Goal: Obtain resource: Obtain resource

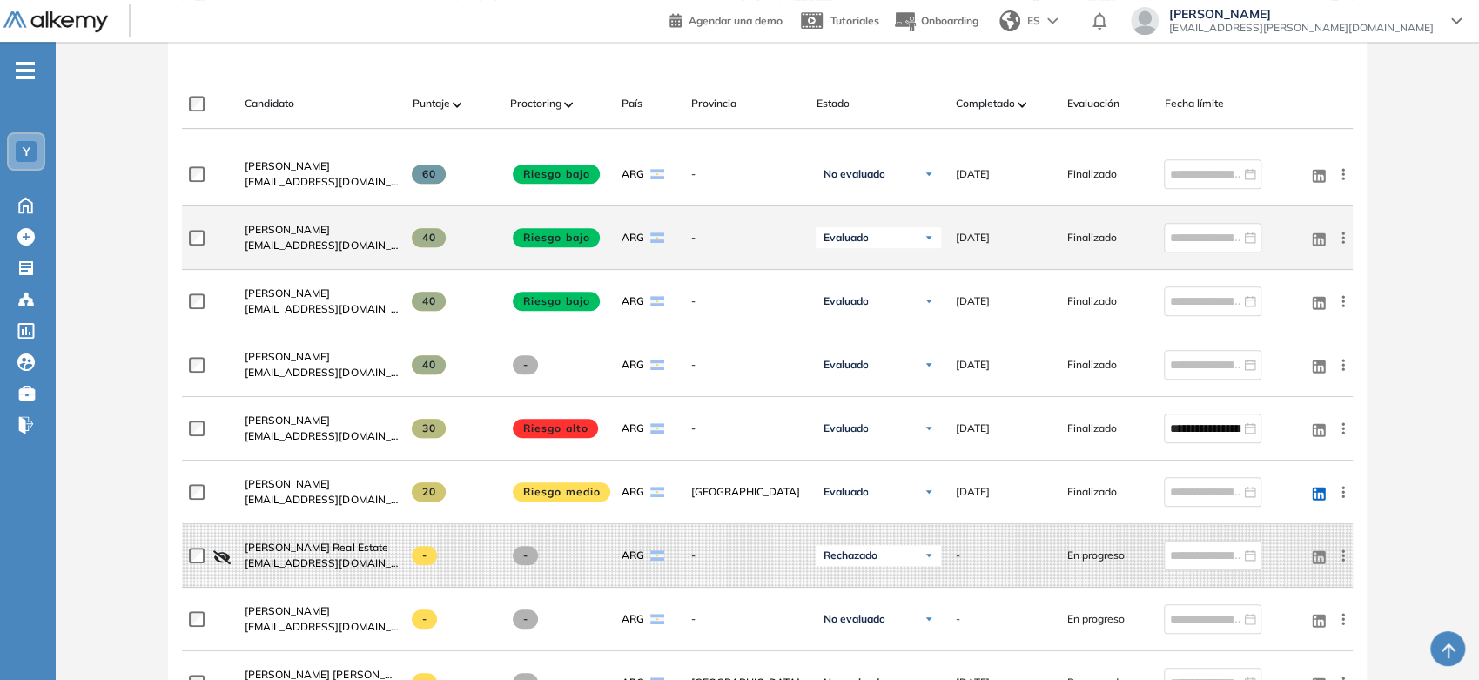
scroll to position [483, 0]
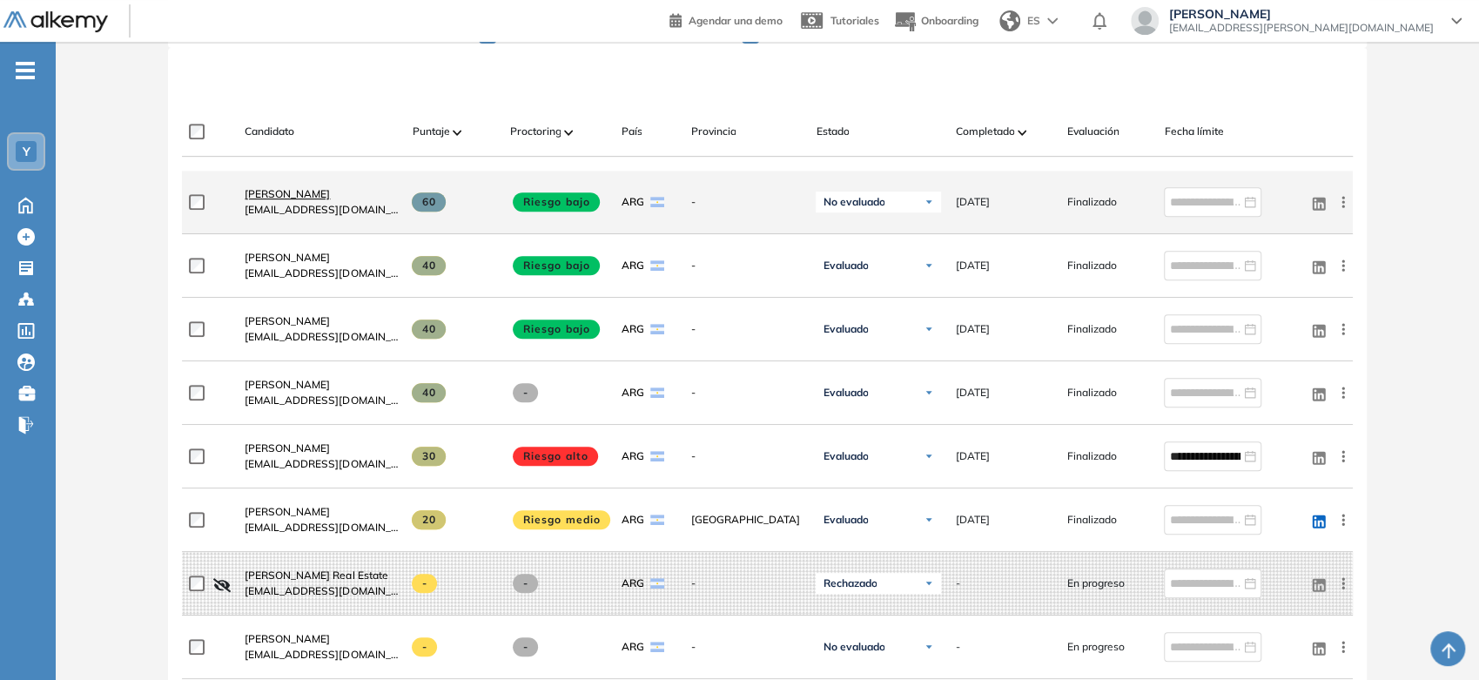
click at [265, 189] on span "[PERSON_NAME]" at bounding box center [287, 193] width 85 height 13
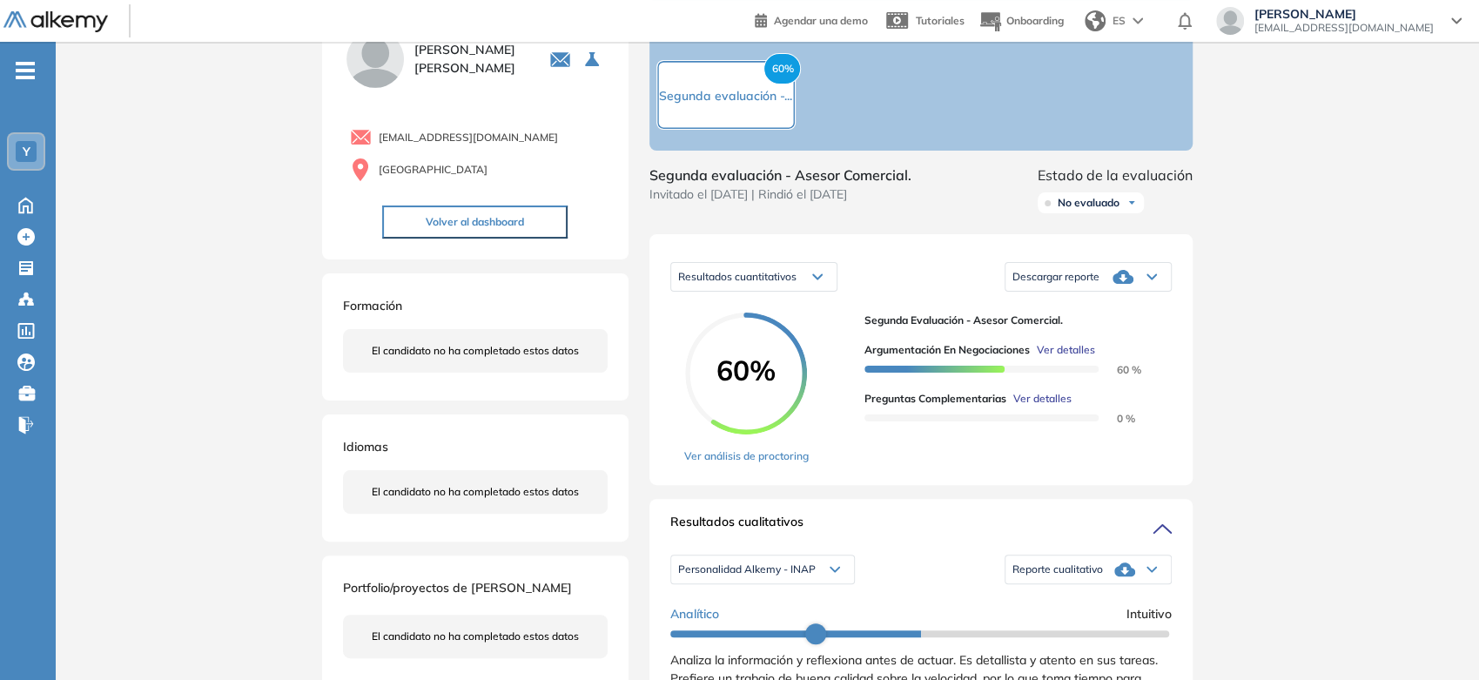
scroll to position [193, 0]
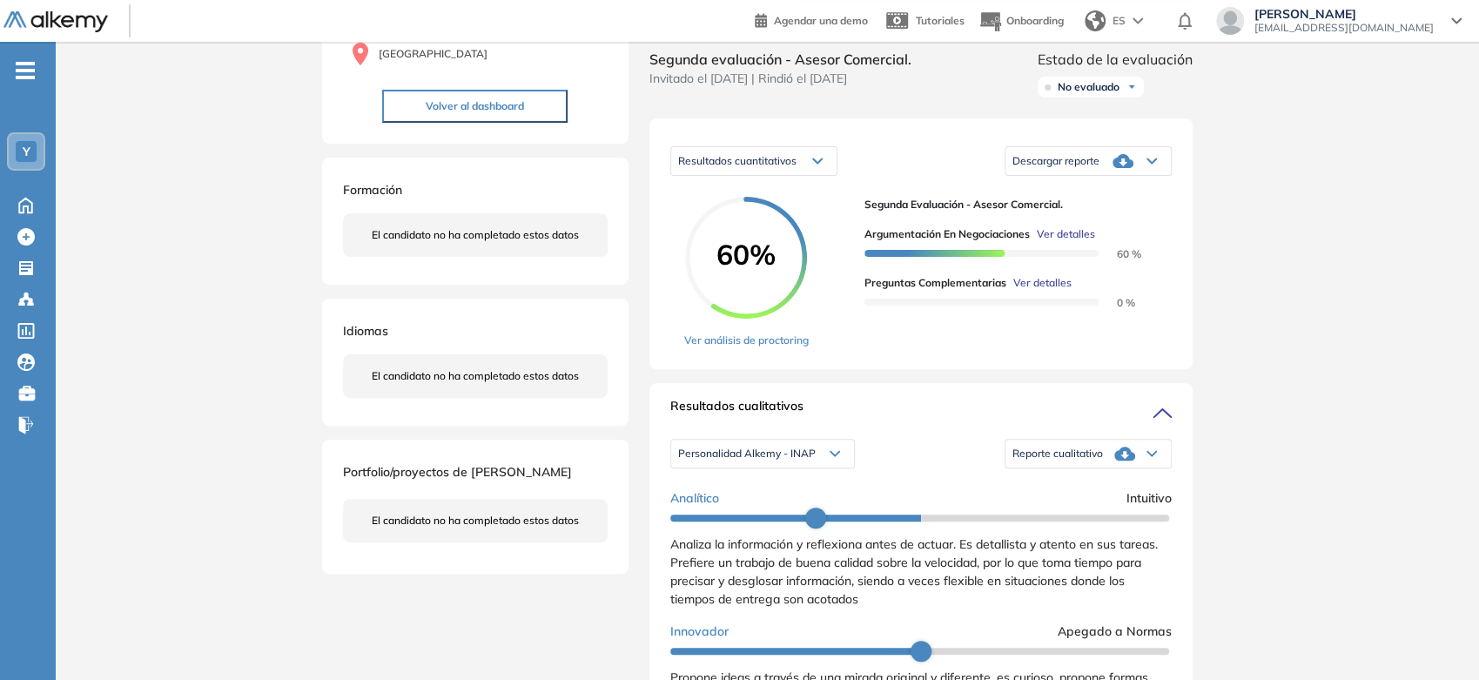
click at [1011, 461] on div "Reporte cualitativo" at bounding box center [1087, 453] width 165 height 35
drag, startPoint x: 796, startPoint y: 75, endPoint x: 903, endPoint y: 82, distance: 107.3
click at [905, 70] on span "Segunda evaluación - Asesor Comercial." at bounding box center [780, 59] width 262 height 21
copy span "Asesor Comercia"
click at [1076, 461] on span "Reporte cualitativo" at bounding box center [1057, 454] width 91 height 14
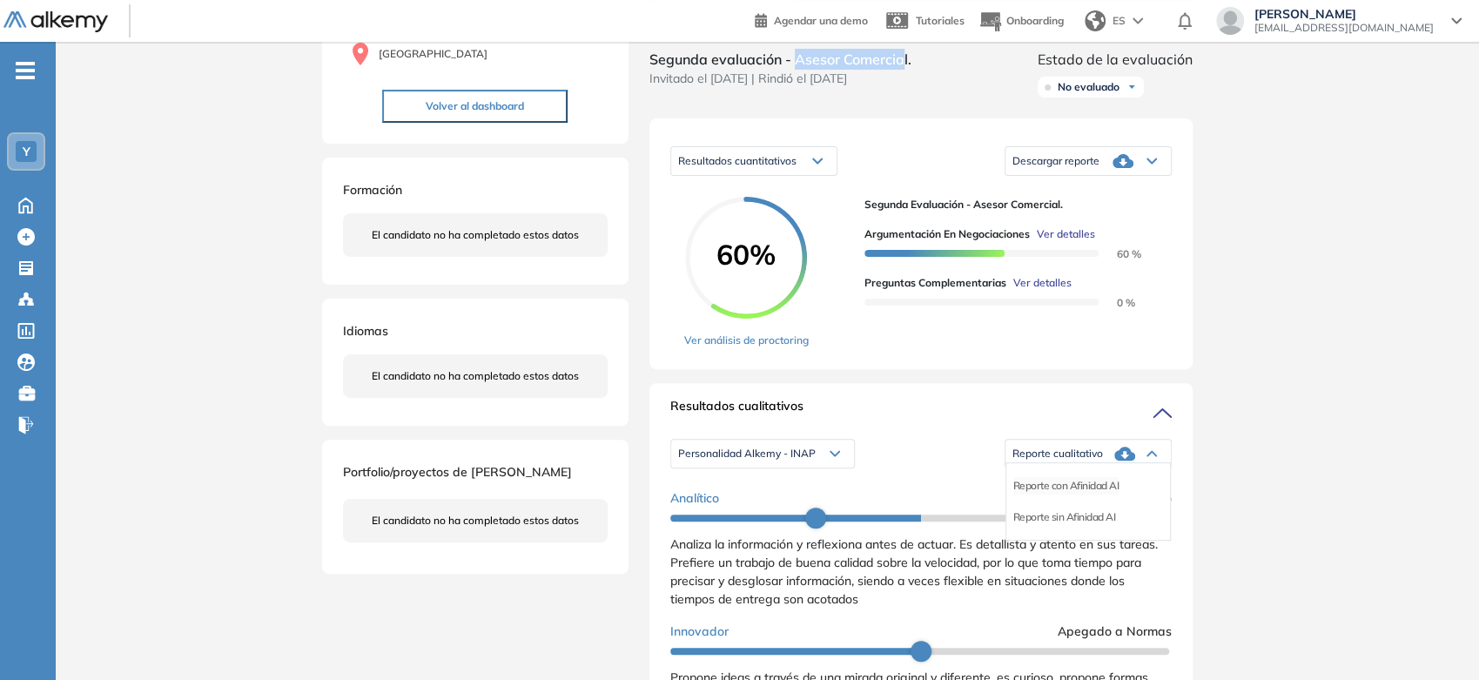
click at [1076, 493] on li "Reporte con Afinidad AI" at bounding box center [1066, 485] width 106 height 17
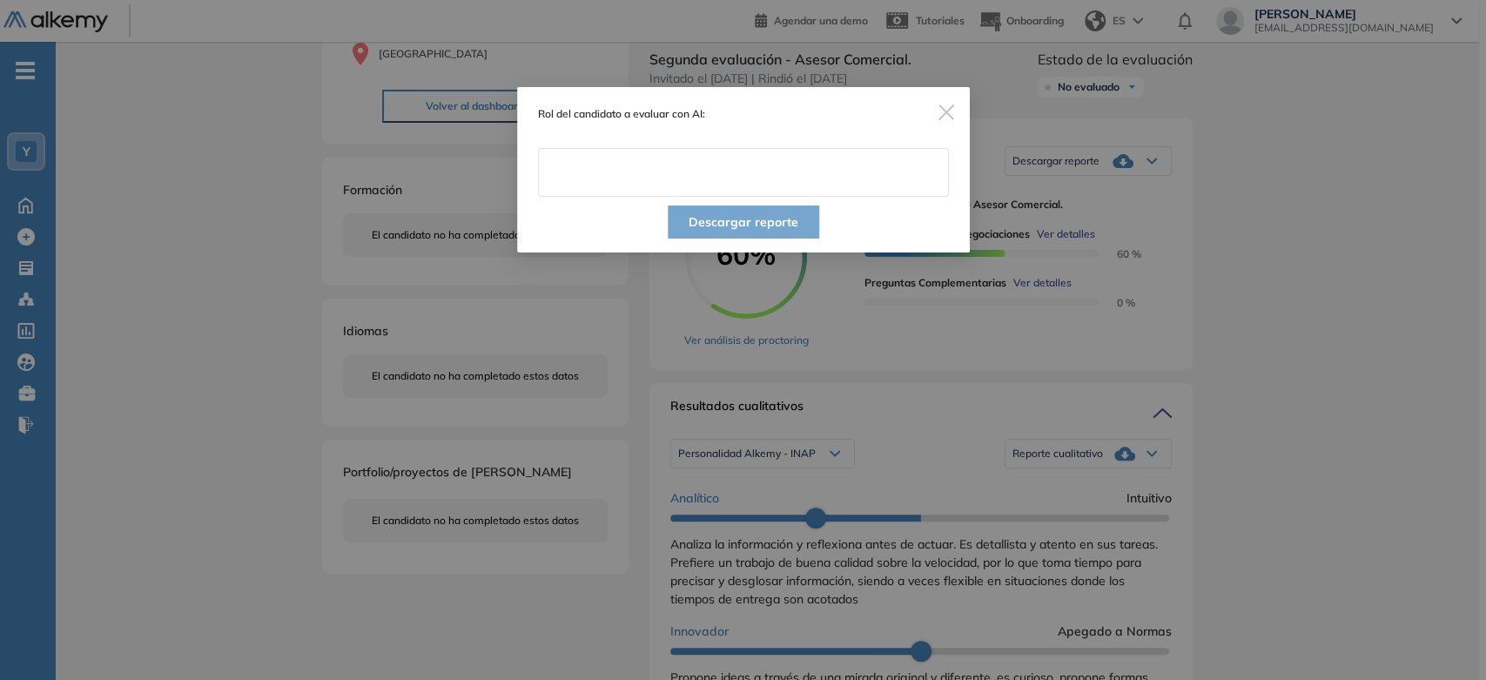
click at [750, 173] on input "text" at bounding box center [743, 172] width 411 height 49
paste input "**********"
type input "**********"
click at [739, 131] on div "**********" at bounding box center [743, 142] width 453 height 110
click at [770, 228] on button "Descargar reporte" at bounding box center [743, 221] width 151 height 33
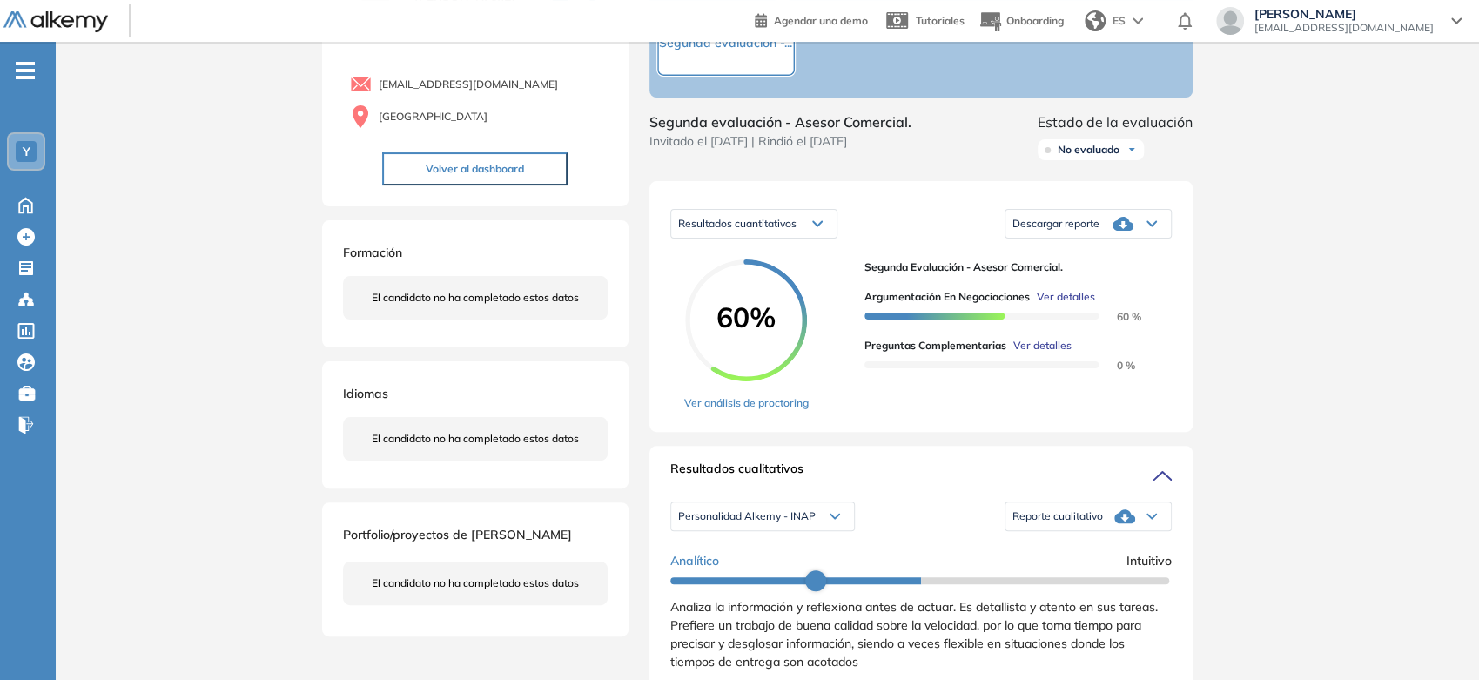
scroll to position [97, 0]
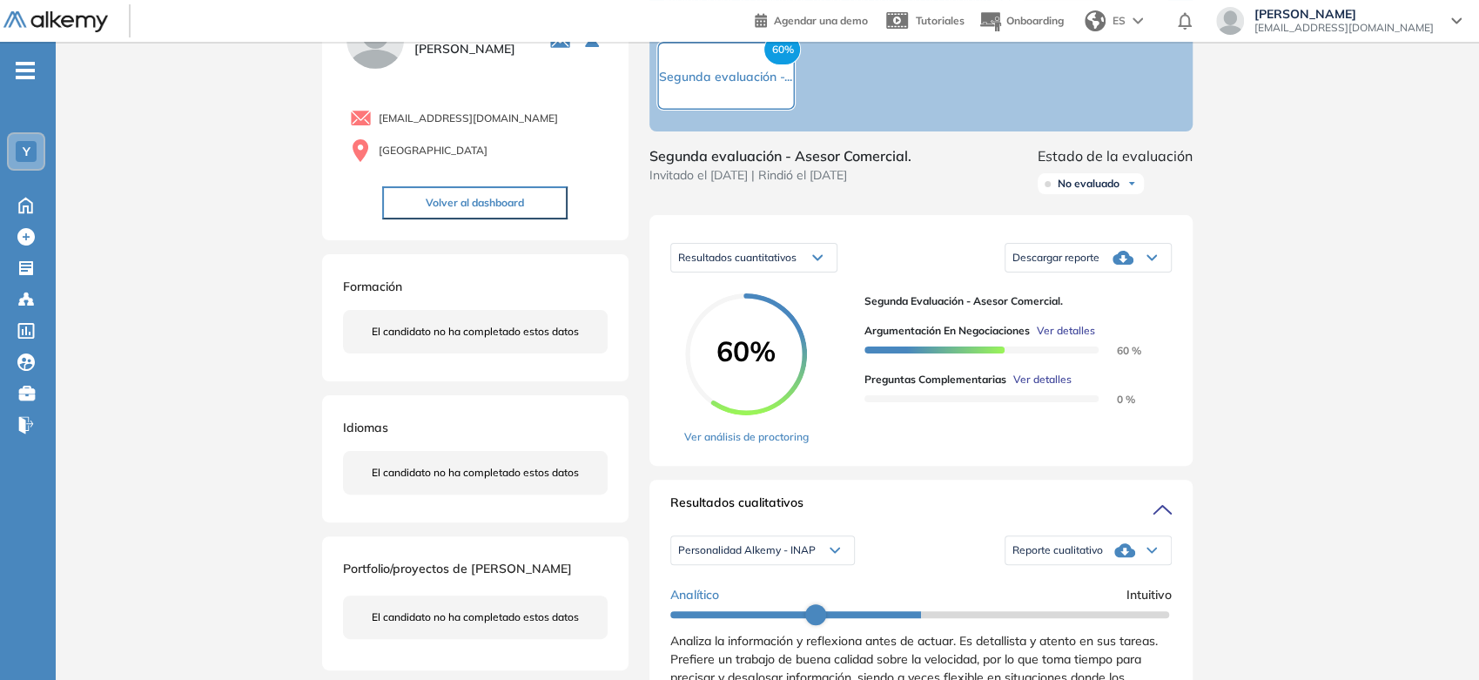
click at [1068, 557] on span "Reporte cualitativo" at bounding box center [1057, 550] width 91 height 14
click at [1070, 557] on span "Reporte cualitativo" at bounding box center [1057, 550] width 91 height 14
click at [1036, 265] on span "Descargar reporte" at bounding box center [1055, 258] width 87 height 14
click at [1043, 330] on li "Descargar informe resumido" at bounding box center [1078, 321] width 130 height 17
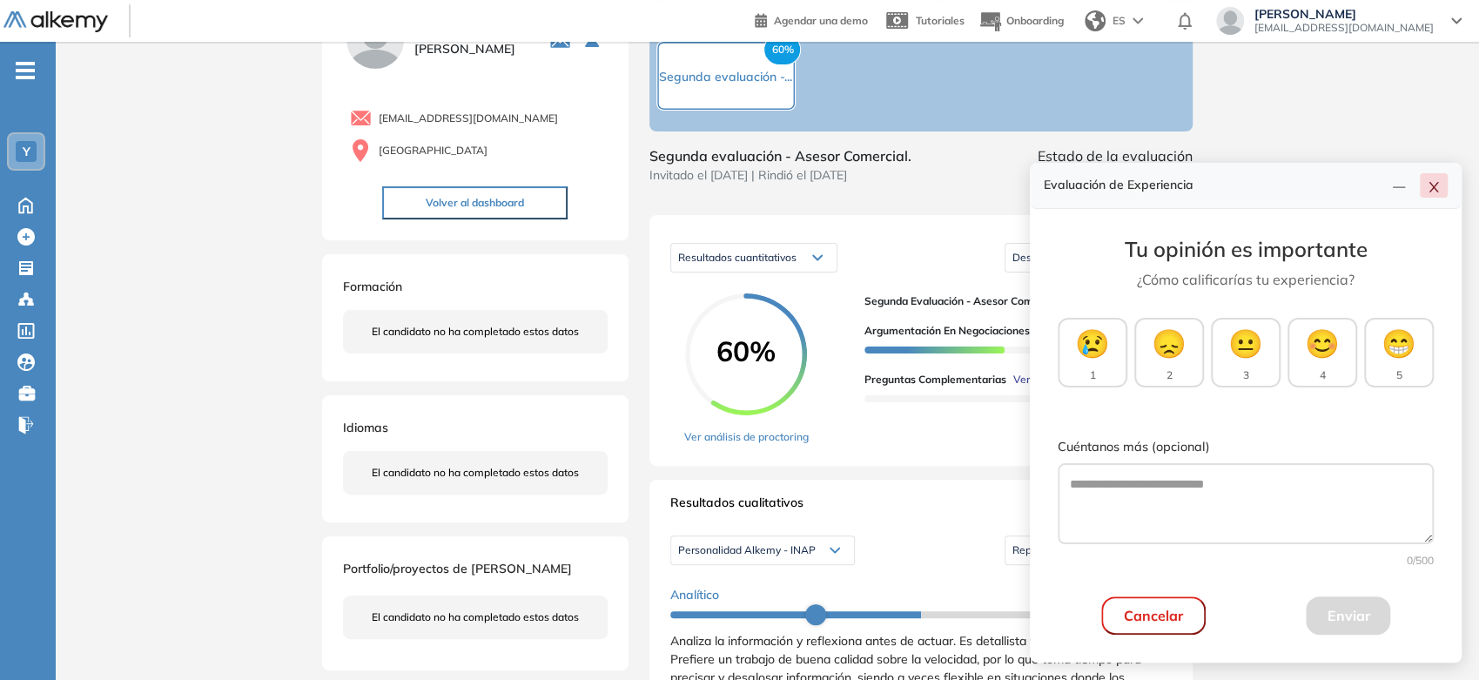
drag, startPoint x: 1432, startPoint y: 185, endPoint x: 1270, endPoint y: 116, distance: 175.9
click at [1430, 183] on icon "close" at bounding box center [1434, 187] width 14 height 14
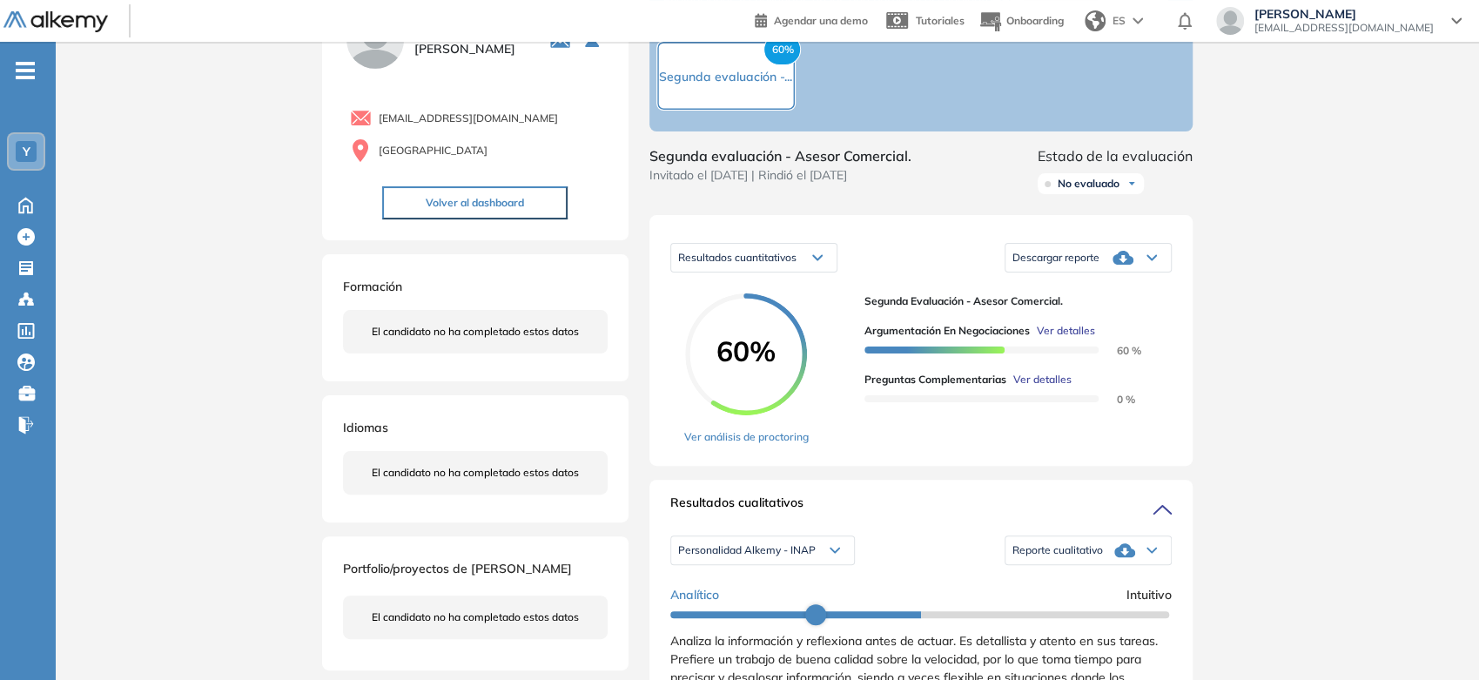
click at [1054, 194] on div "No evaluado" at bounding box center [1091, 183] width 106 height 21
click at [1079, 258] on li "Evaluado" at bounding box center [1079, 248] width 41 height 17
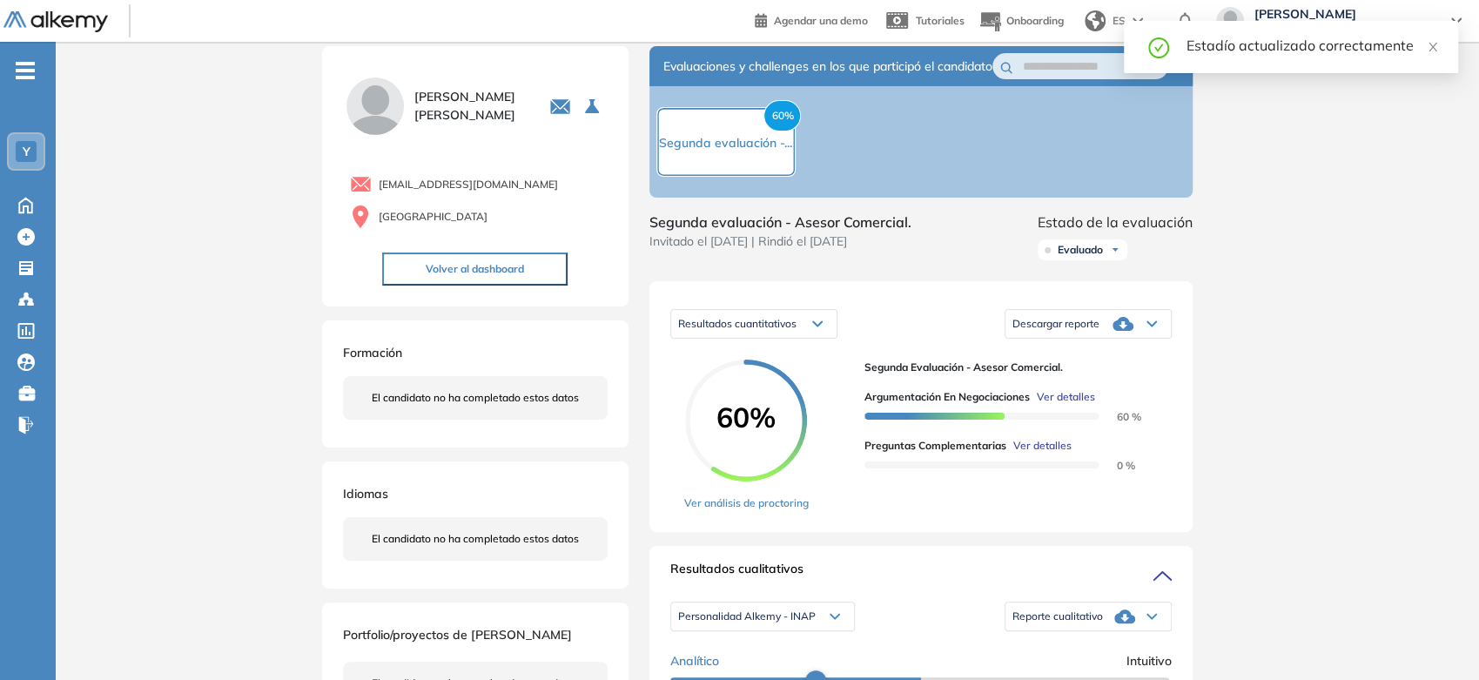
scroll to position [0, 0]
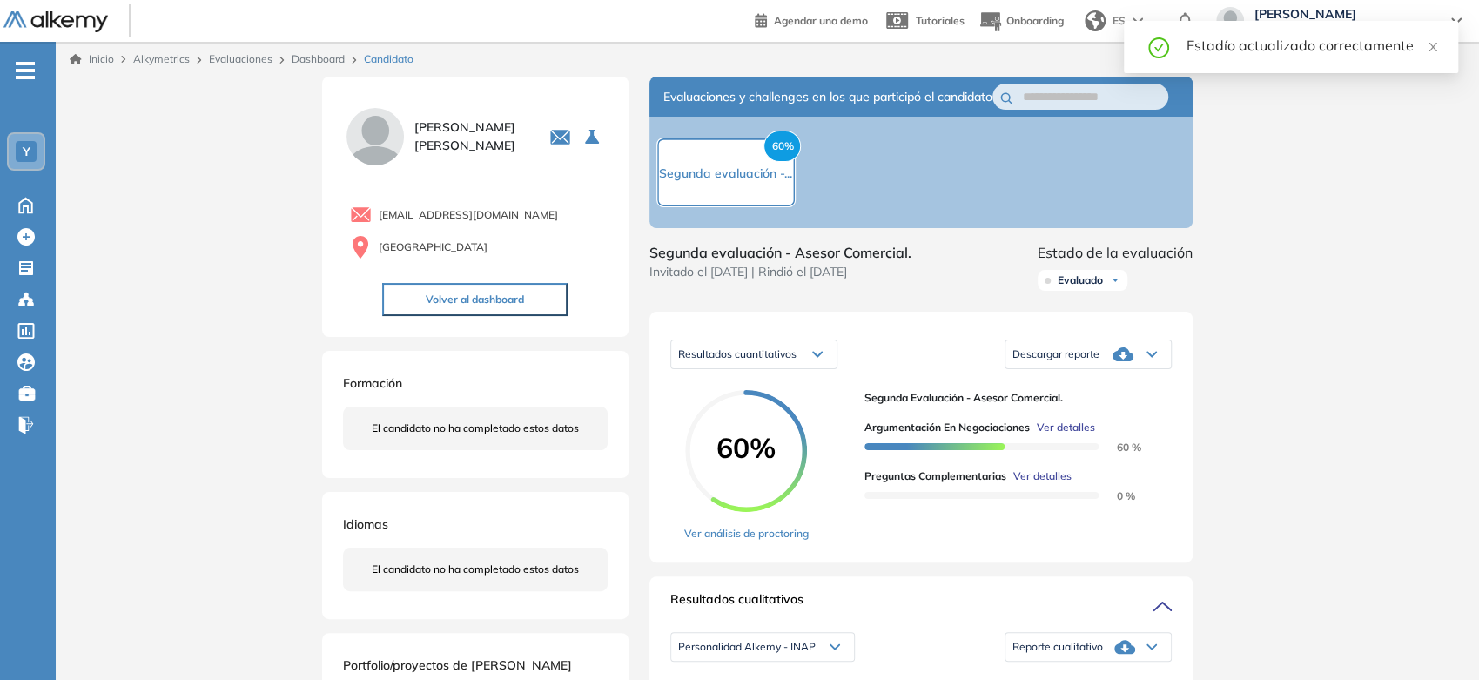
click at [98, 55] on link "Inicio" at bounding box center [92, 59] width 44 height 16
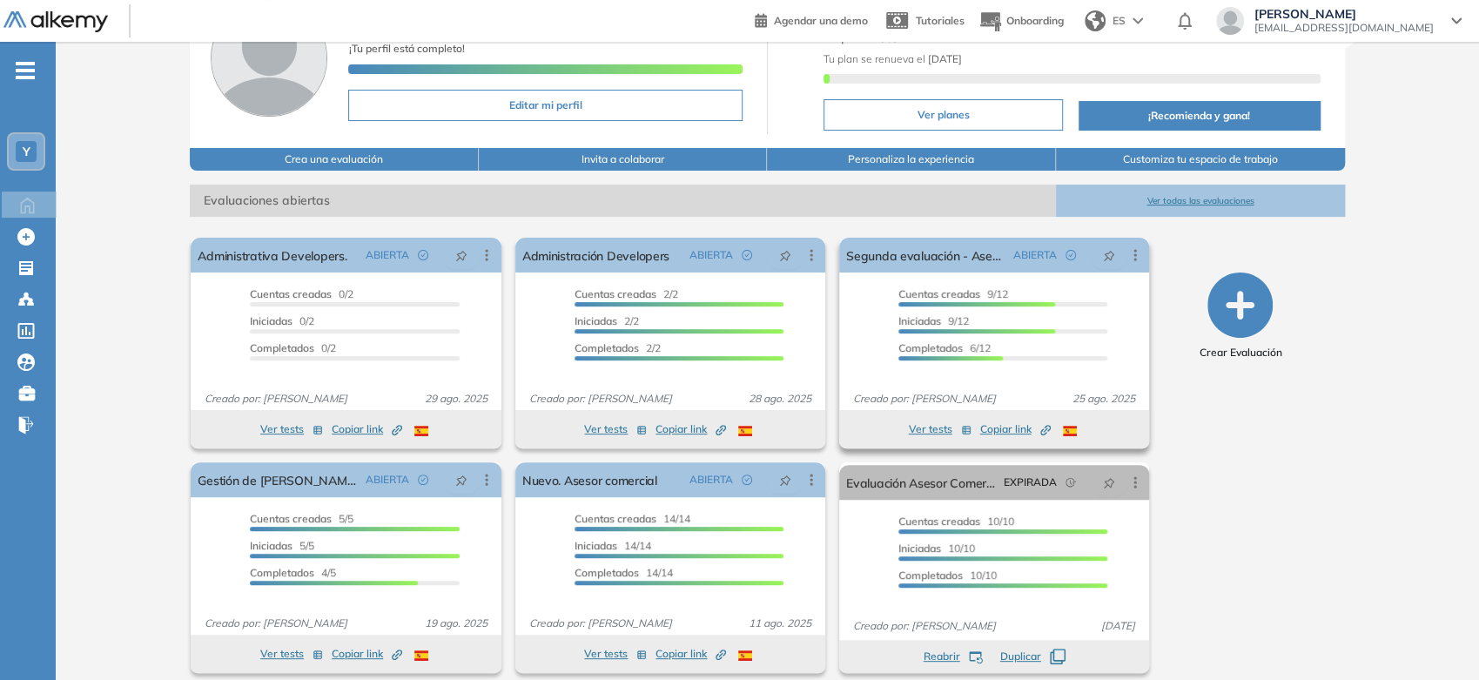
scroll to position [144, 0]
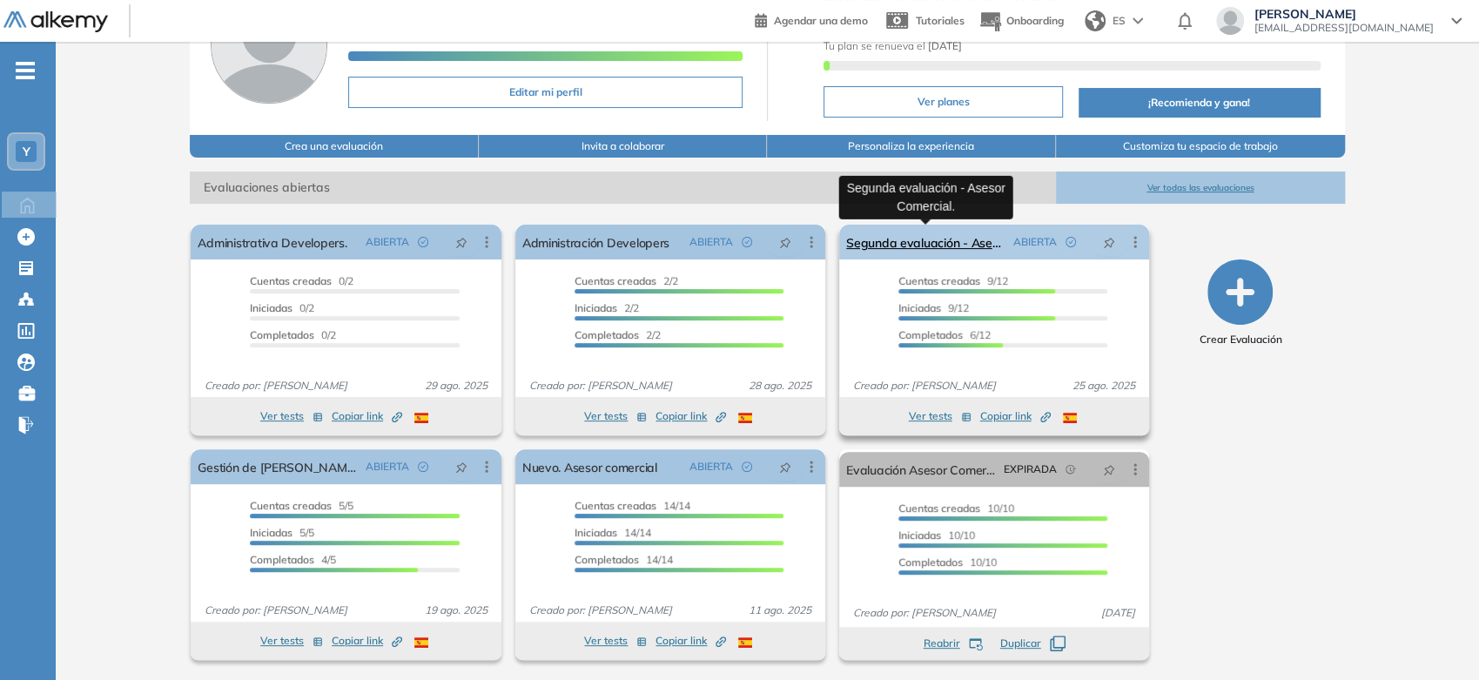
click at [882, 247] on link "Segunda evaluación - Asesor Comercial." at bounding box center [926, 242] width 160 height 35
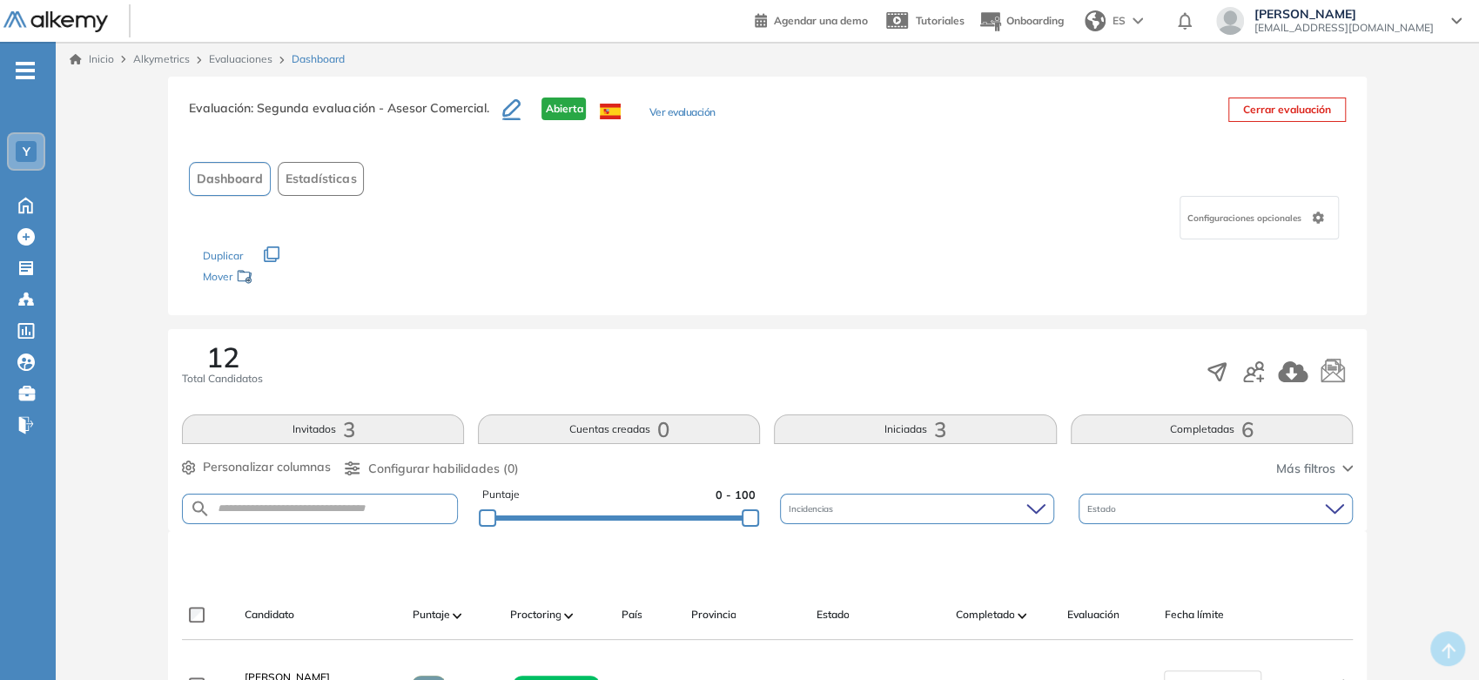
click at [97, 57] on link "Inicio" at bounding box center [92, 59] width 44 height 16
